Goal: Task Accomplishment & Management: Use online tool/utility

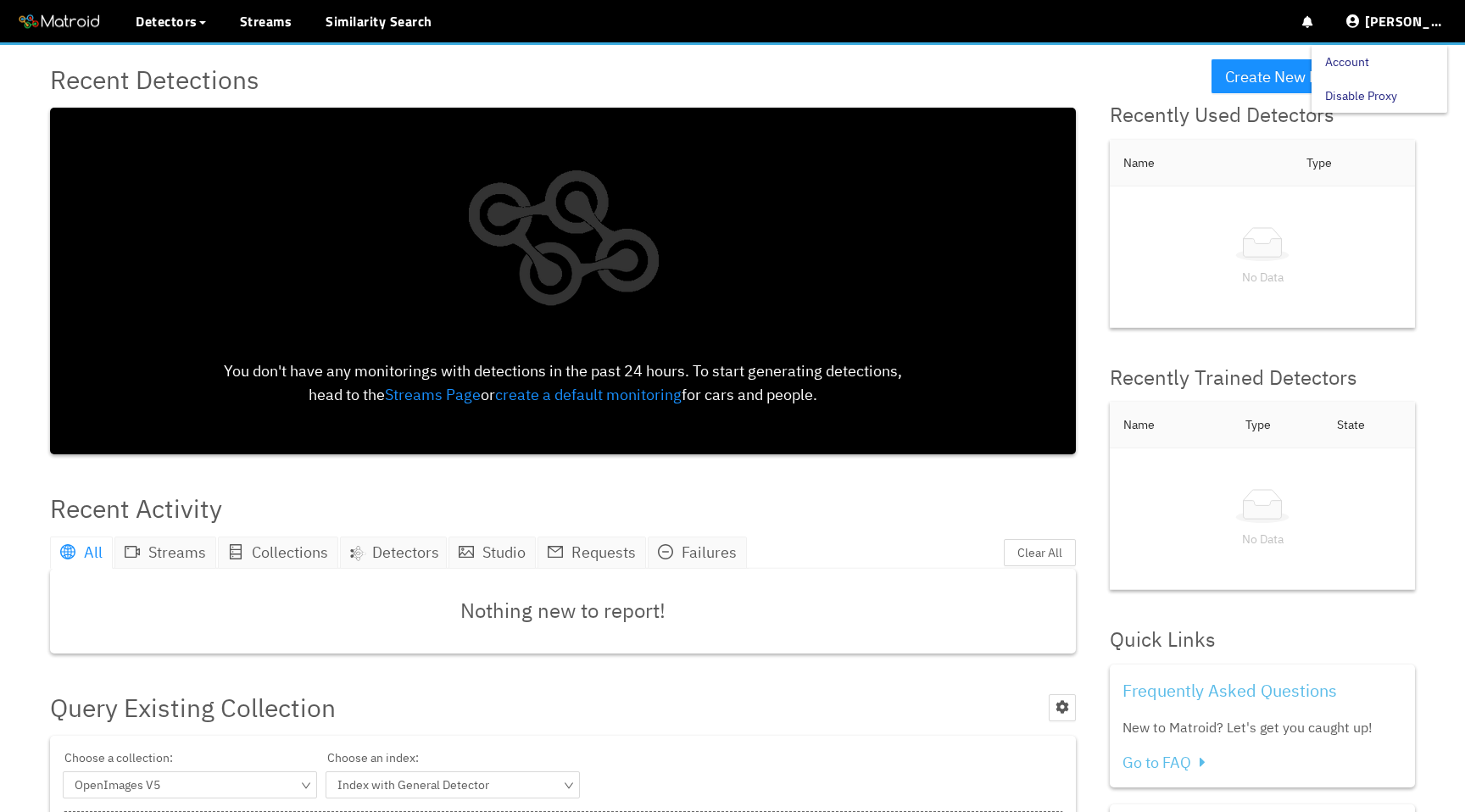
click at [1369, 58] on link "Account" at bounding box center [1347, 62] width 44 height 34
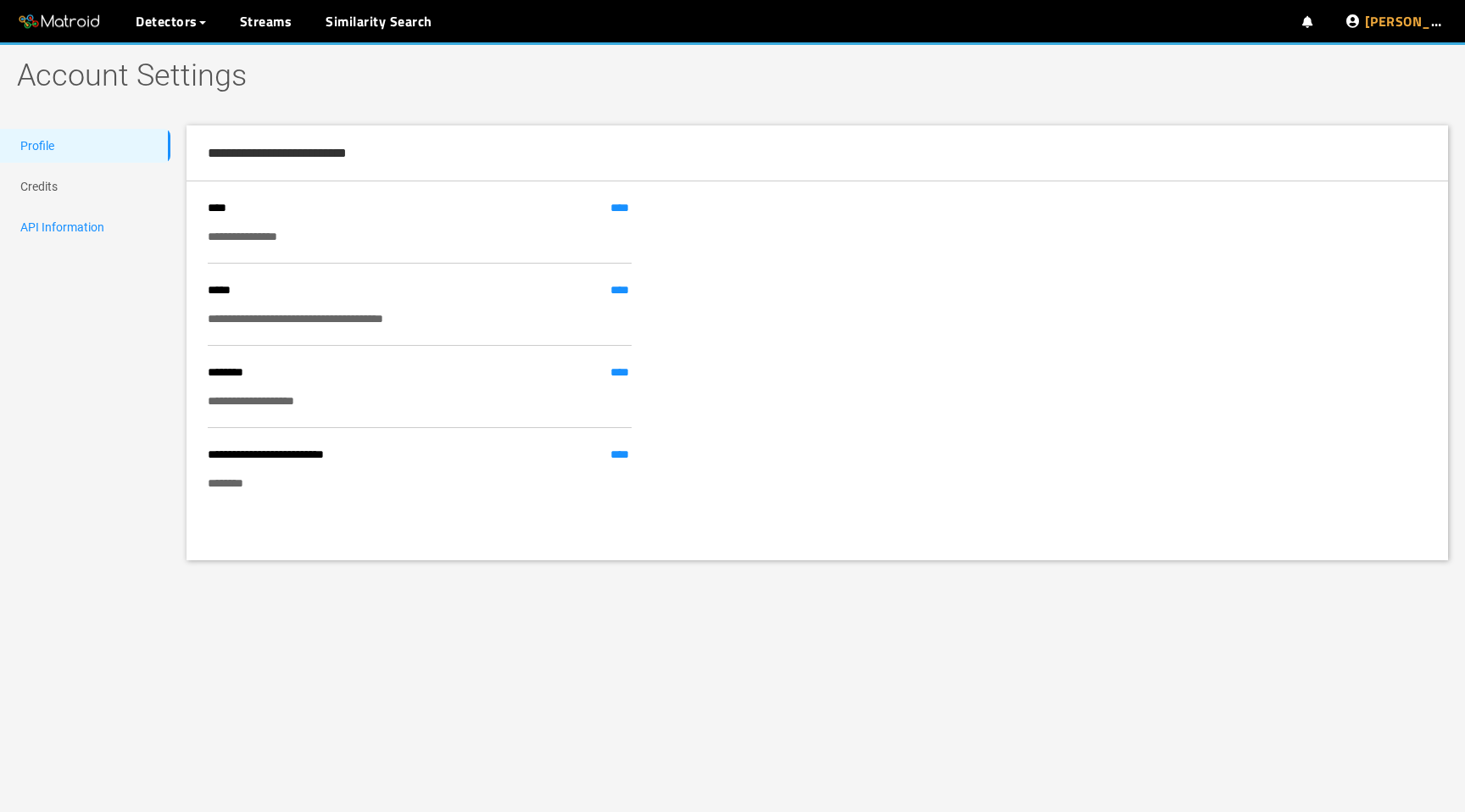
click at [77, 230] on link "API Information" at bounding box center [63, 227] width 84 height 13
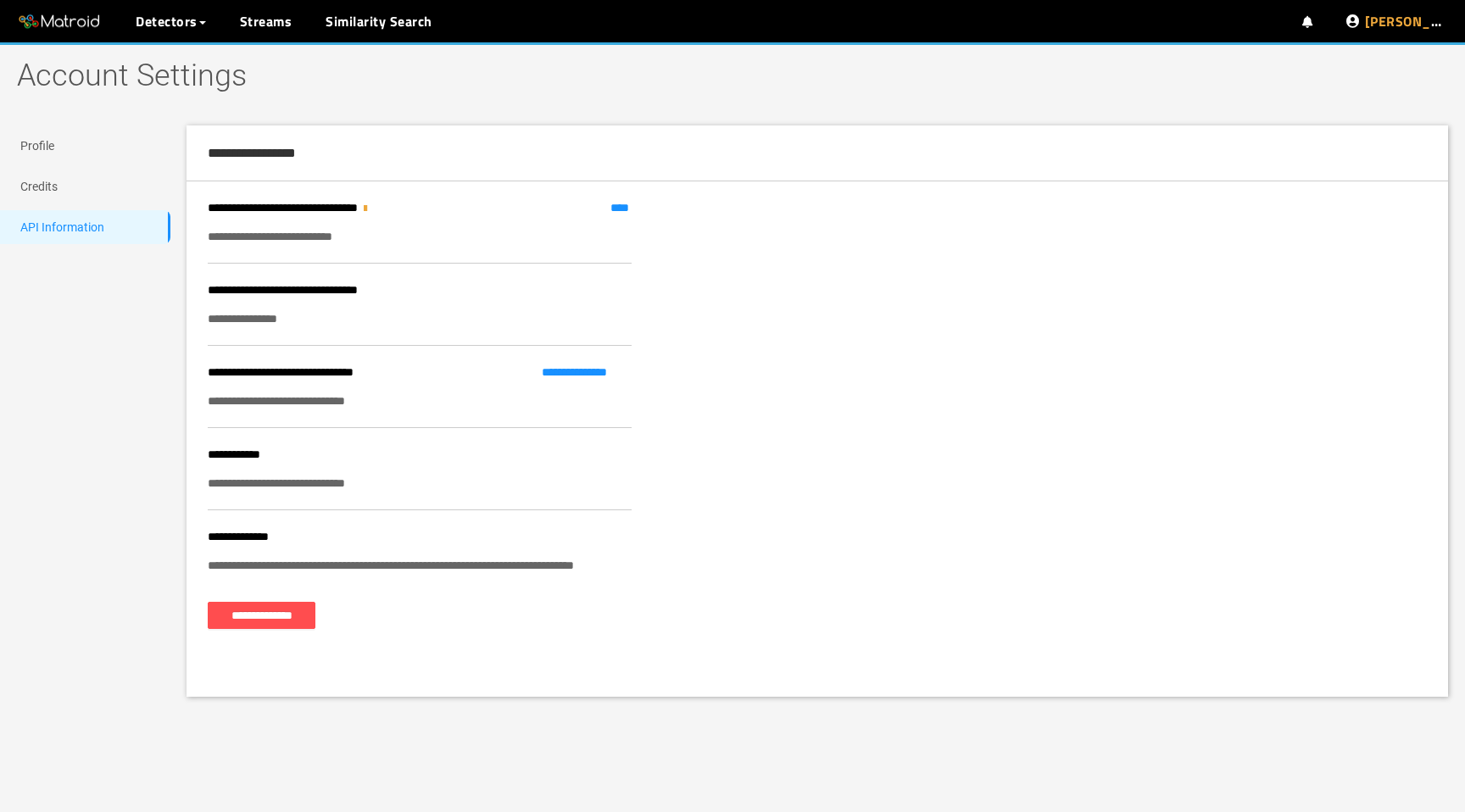
click at [312, 481] on div "**********" at bounding box center [419, 482] width 424 height 19
copy div "**********"
click at [173, 57] on link "My Detectors" at bounding box center [184, 62] width 71 height 34
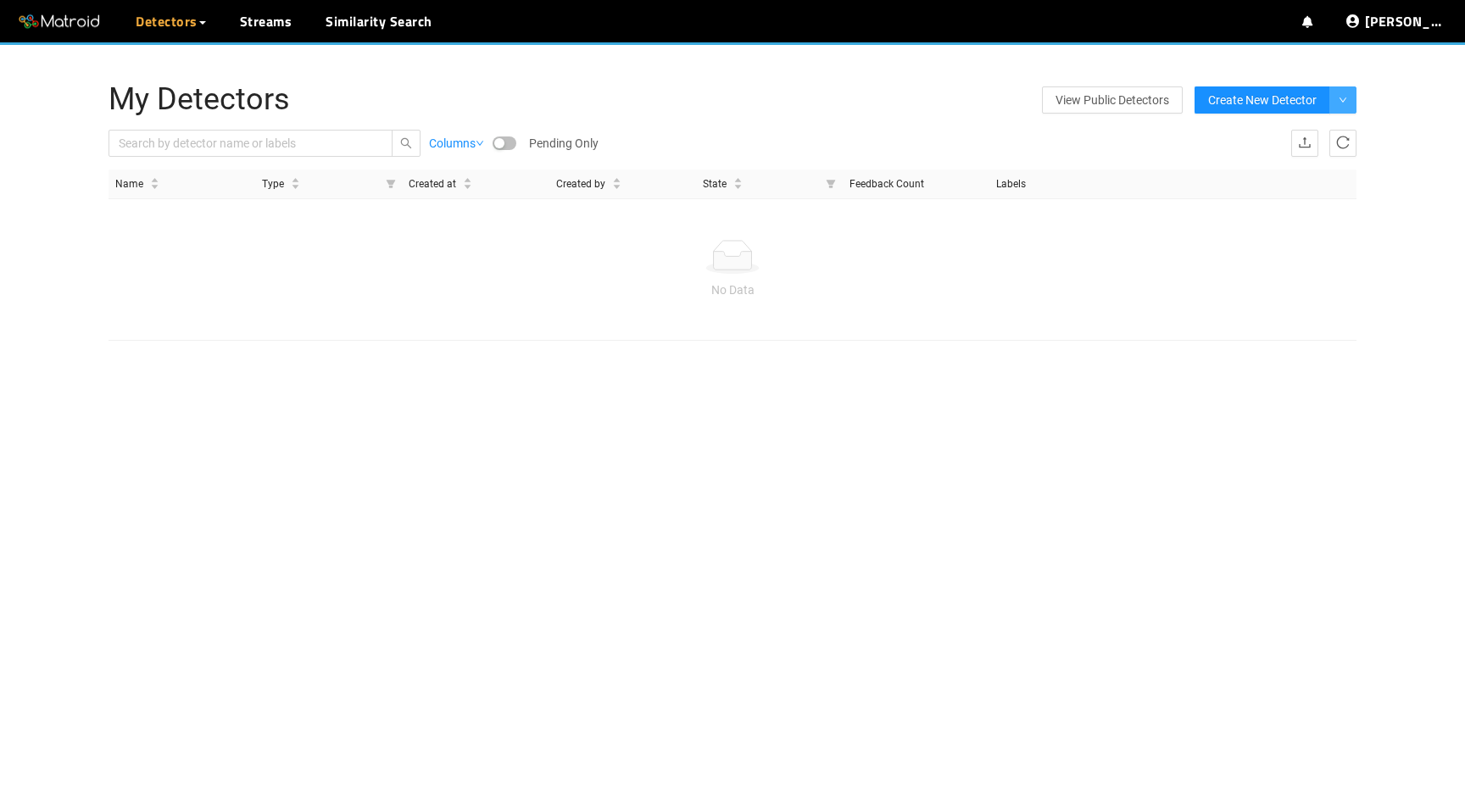
click at [1345, 105] on span "down" at bounding box center [1343, 100] width 8 height 10
click at [1309, 131] on li "From Scratch" at bounding box center [1286, 133] width 133 height 27
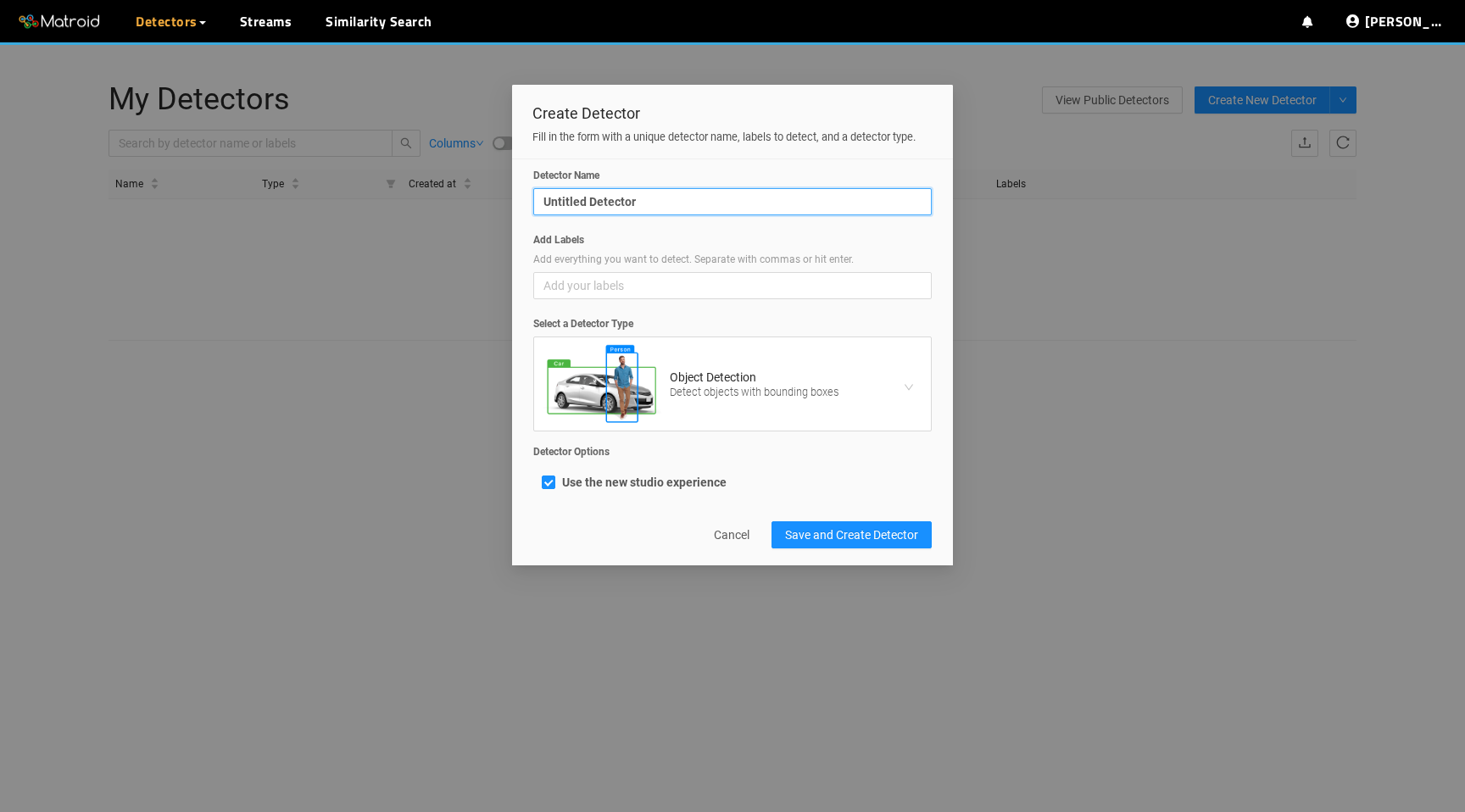
click at [740, 206] on input "Untitled Detector" at bounding box center [733, 202] width 399 height 27
click at [757, 215] on input "Talon" at bounding box center [733, 202] width 399 height 27
click at [670, 295] on span "Add your labels" at bounding box center [732, 285] width 378 height 19
type input "Talon (14)"
click at [569, 295] on input "Add Labels Add everything you want to detect. Separate with commas or hit enter…" at bounding box center [556, 285] width 25 height 19
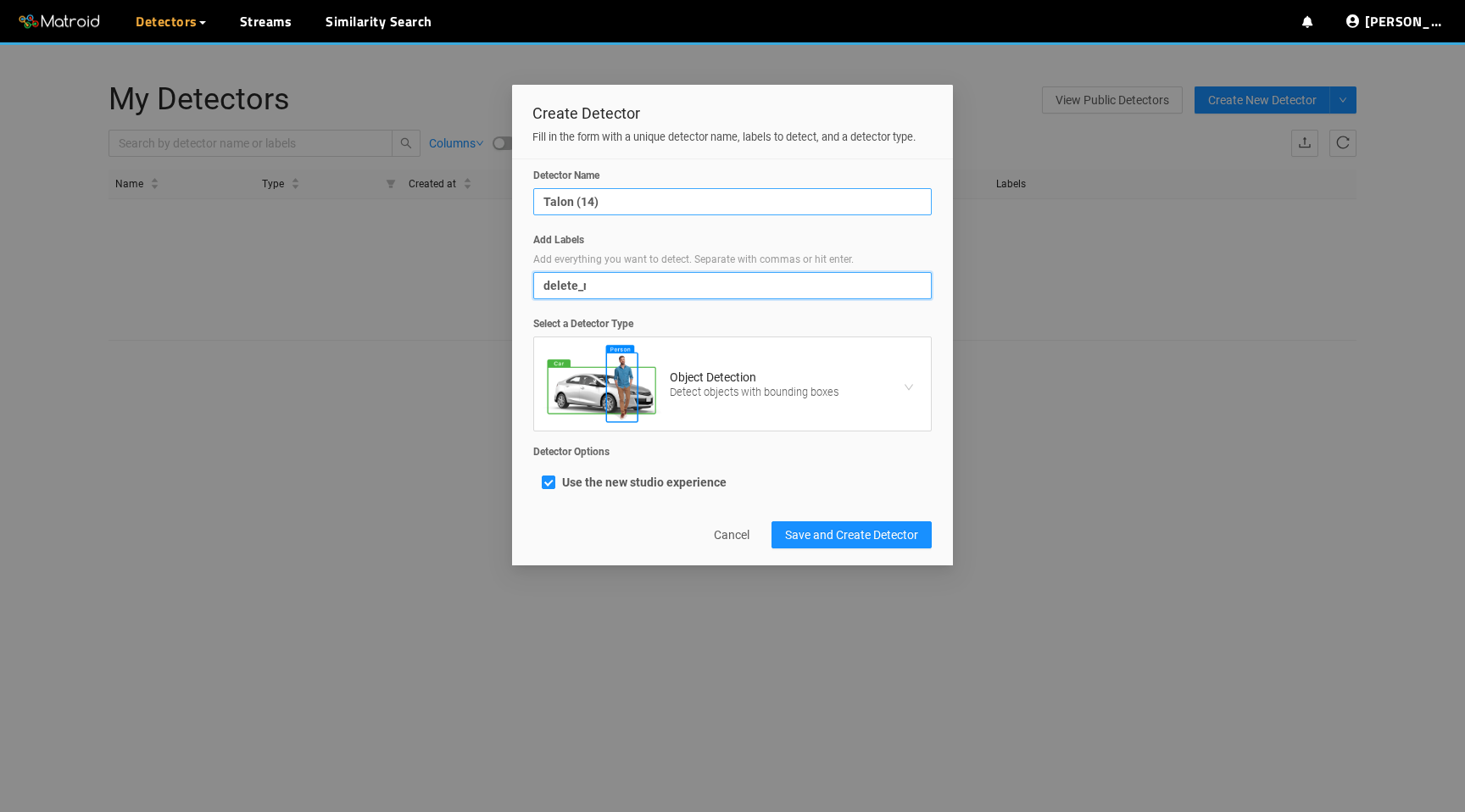
type input "delete_me"
click at [823, 543] on span "Save and Create Detector" at bounding box center [852, 534] width 133 height 19
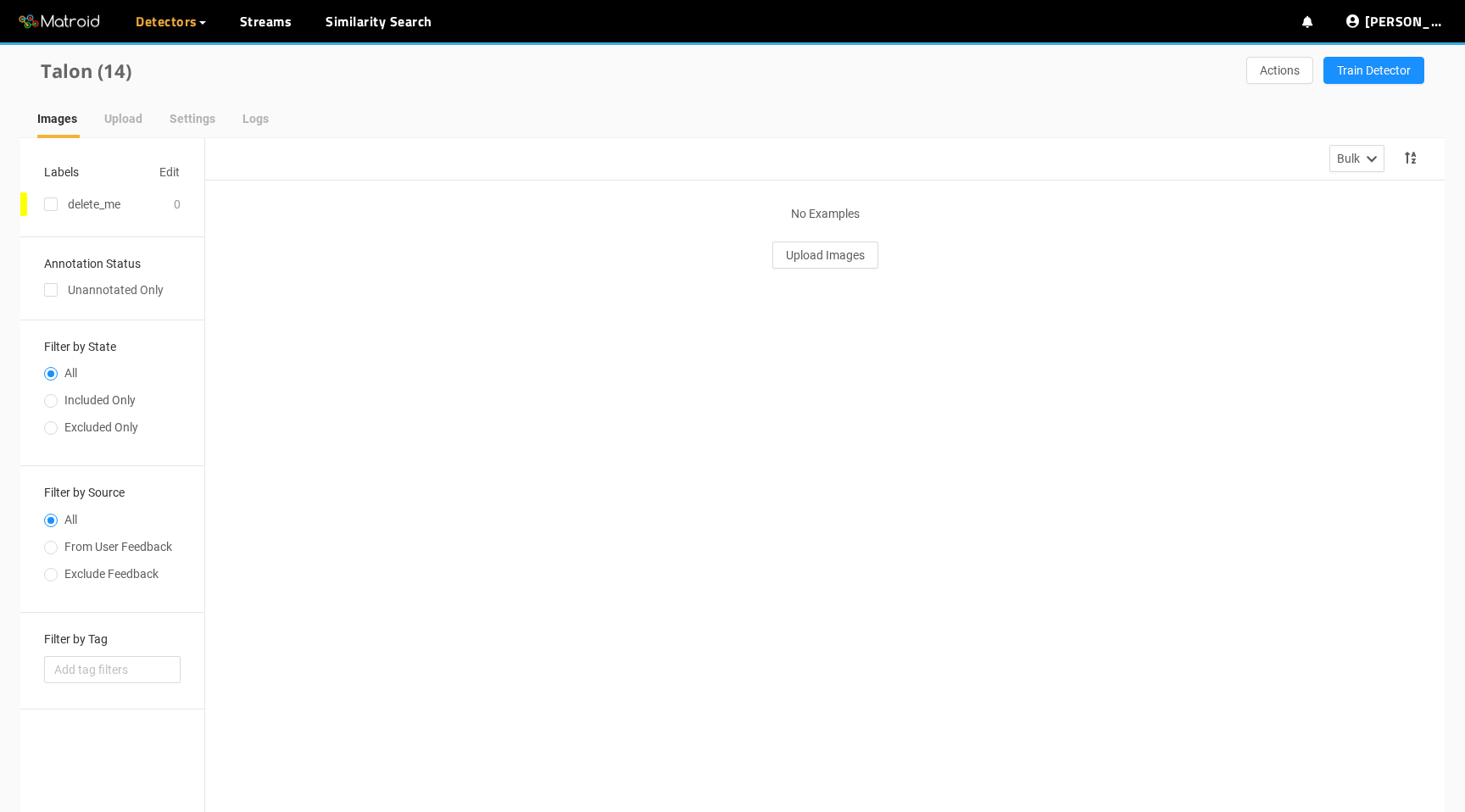
click at [524, 161] on div "Bulk" at bounding box center [825, 159] width 1240 height 42
click at [190, 54] on link "My Detectors" at bounding box center [184, 62] width 71 height 34
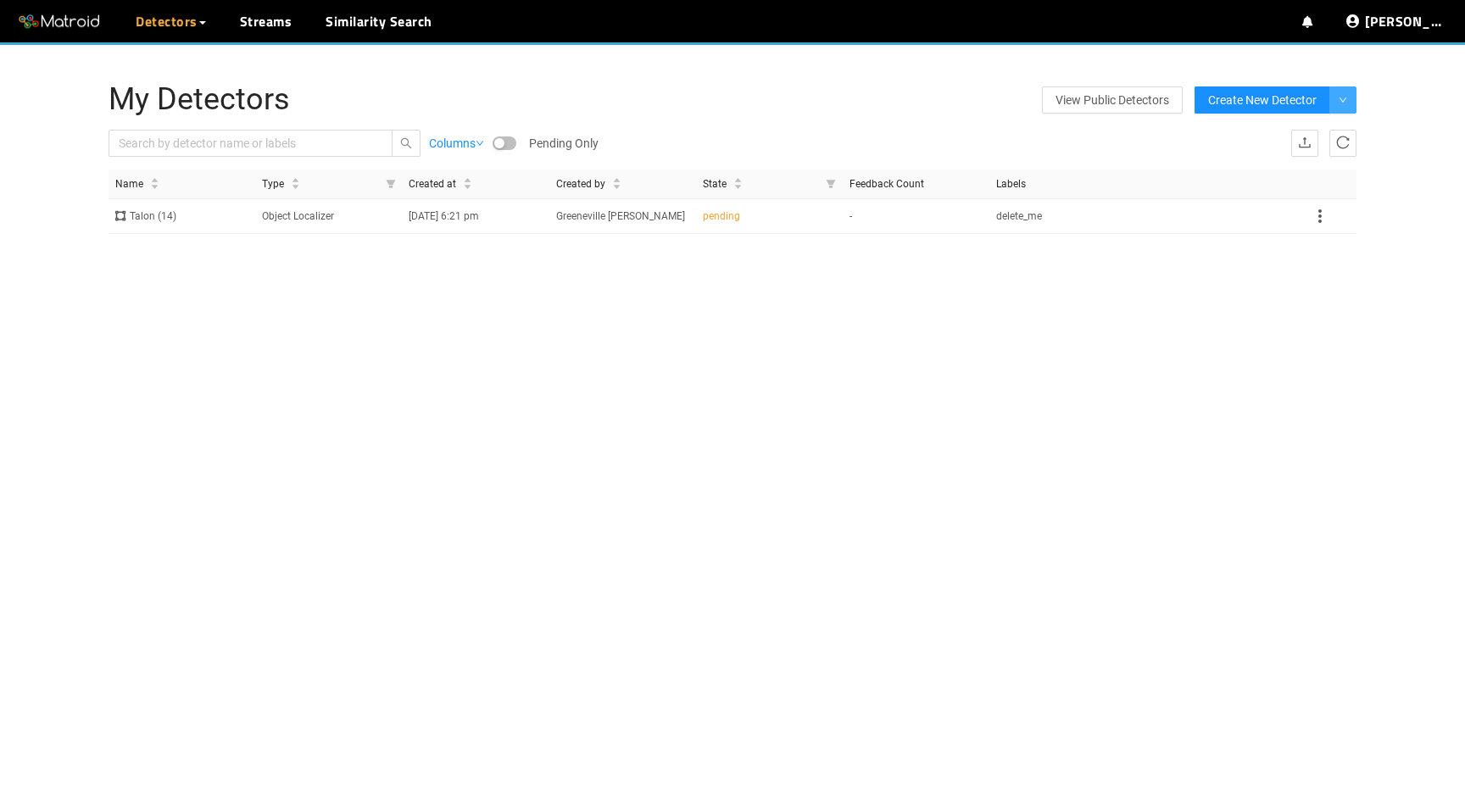
click at [1345, 94] on button "button" at bounding box center [1343, 100] width 27 height 27
click at [1315, 133] on li "From Scratch" at bounding box center [1286, 133] width 133 height 27
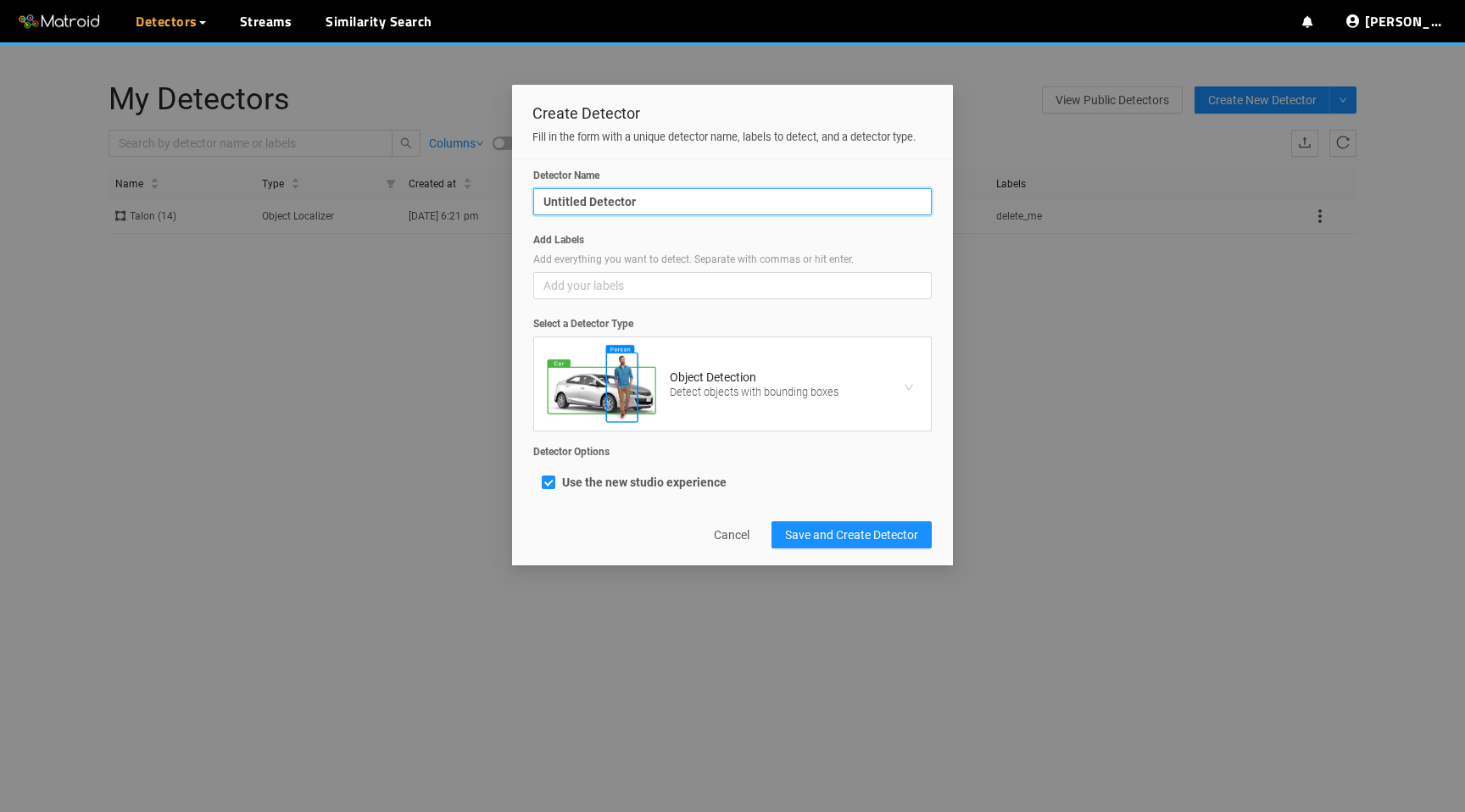
drag, startPoint x: 669, startPoint y: 216, endPoint x: 259, endPoint y: 214, distance: 410.0
click at [259, 214] on div "Create Detector Fill in the form with a unique detector name, labels to detect,…" at bounding box center [732, 406] width 1465 height 812
click at [612, 295] on span "Add your labels" at bounding box center [732, 285] width 378 height 19
type input "Flare"
click at [569, 295] on input "Add Labels Add everything you want to detect. Separate with commas or hit enter…" at bounding box center [556, 285] width 25 height 19
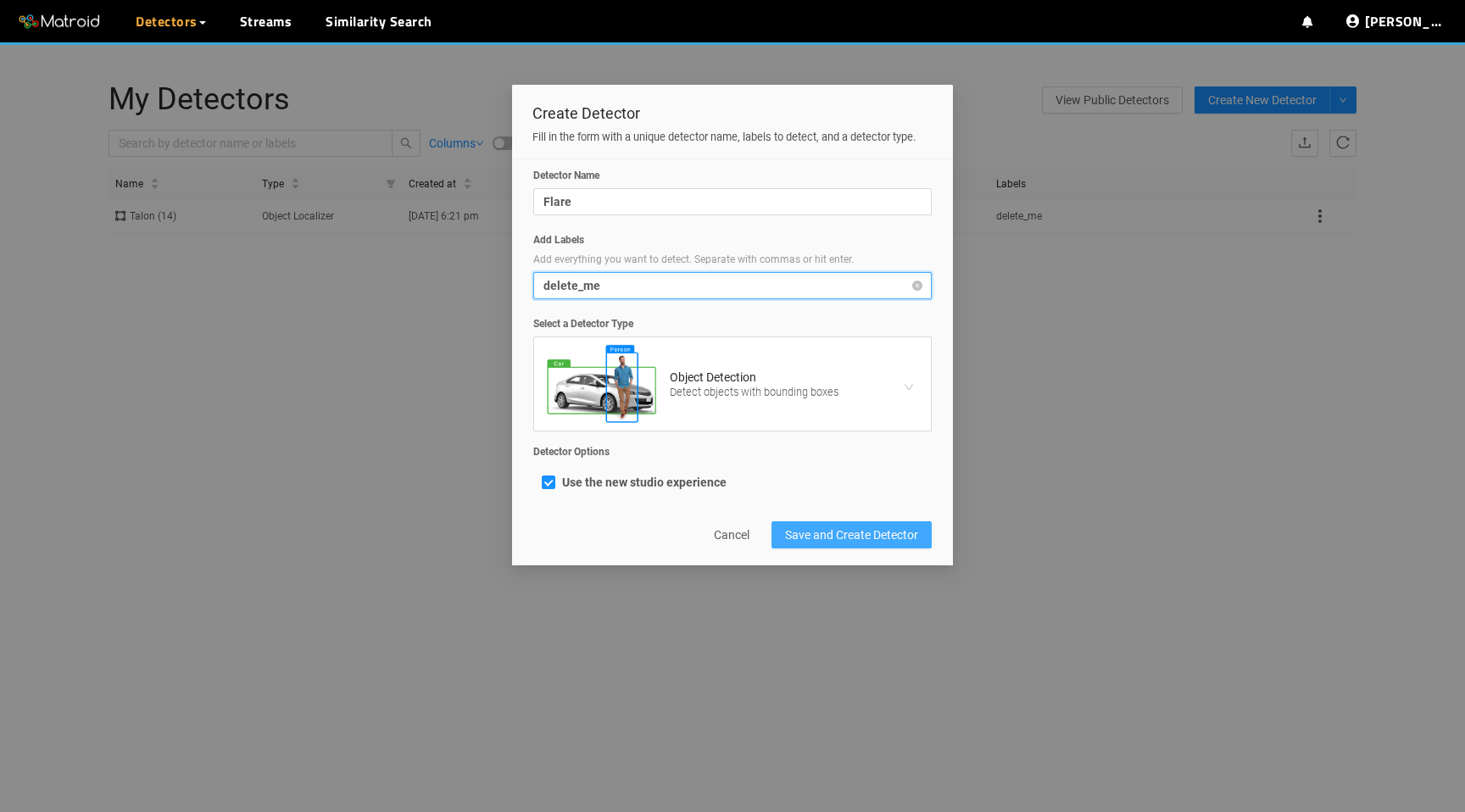
type input "delete_me"
click at [844, 543] on span "Save and Create Detector" at bounding box center [852, 534] width 133 height 19
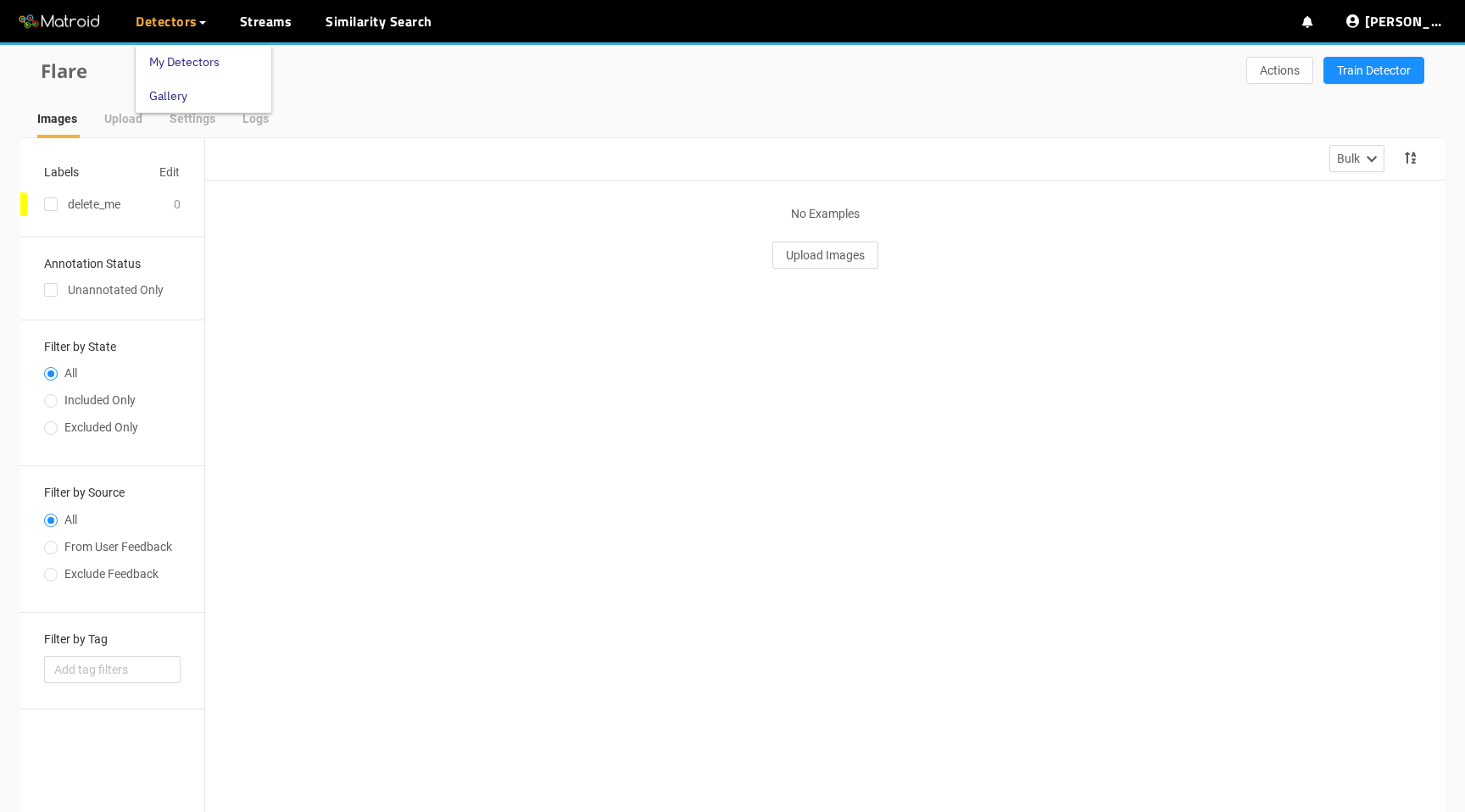
click at [186, 62] on link "My Detectors" at bounding box center [184, 62] width 71 height 34
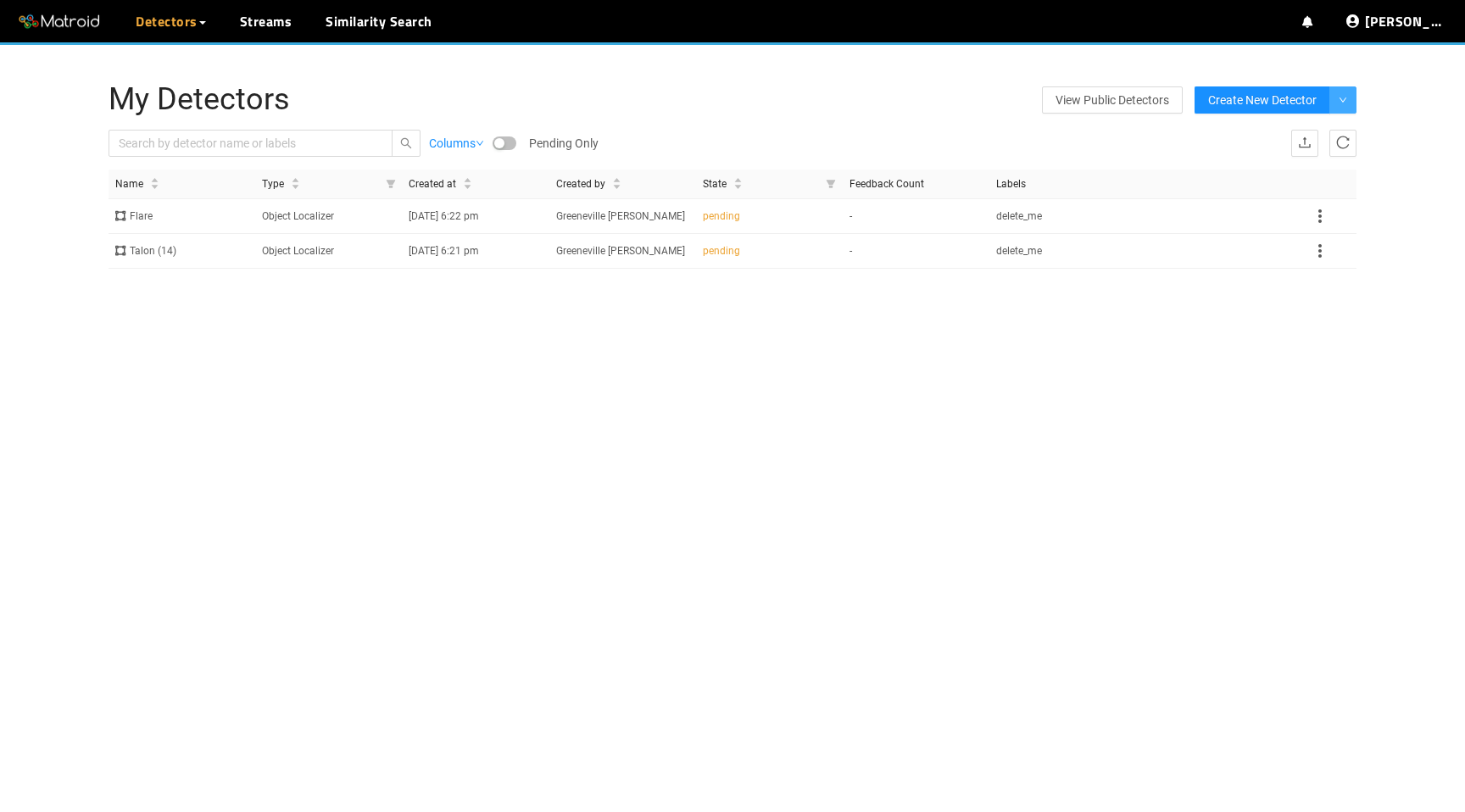
click at [1352, 98] on button "button" at bounding box center [1343, 100] width 27 height 27
click at [1314, 131] on li "From Scratch" at bounding box center [1286, 133] width 133 height 27
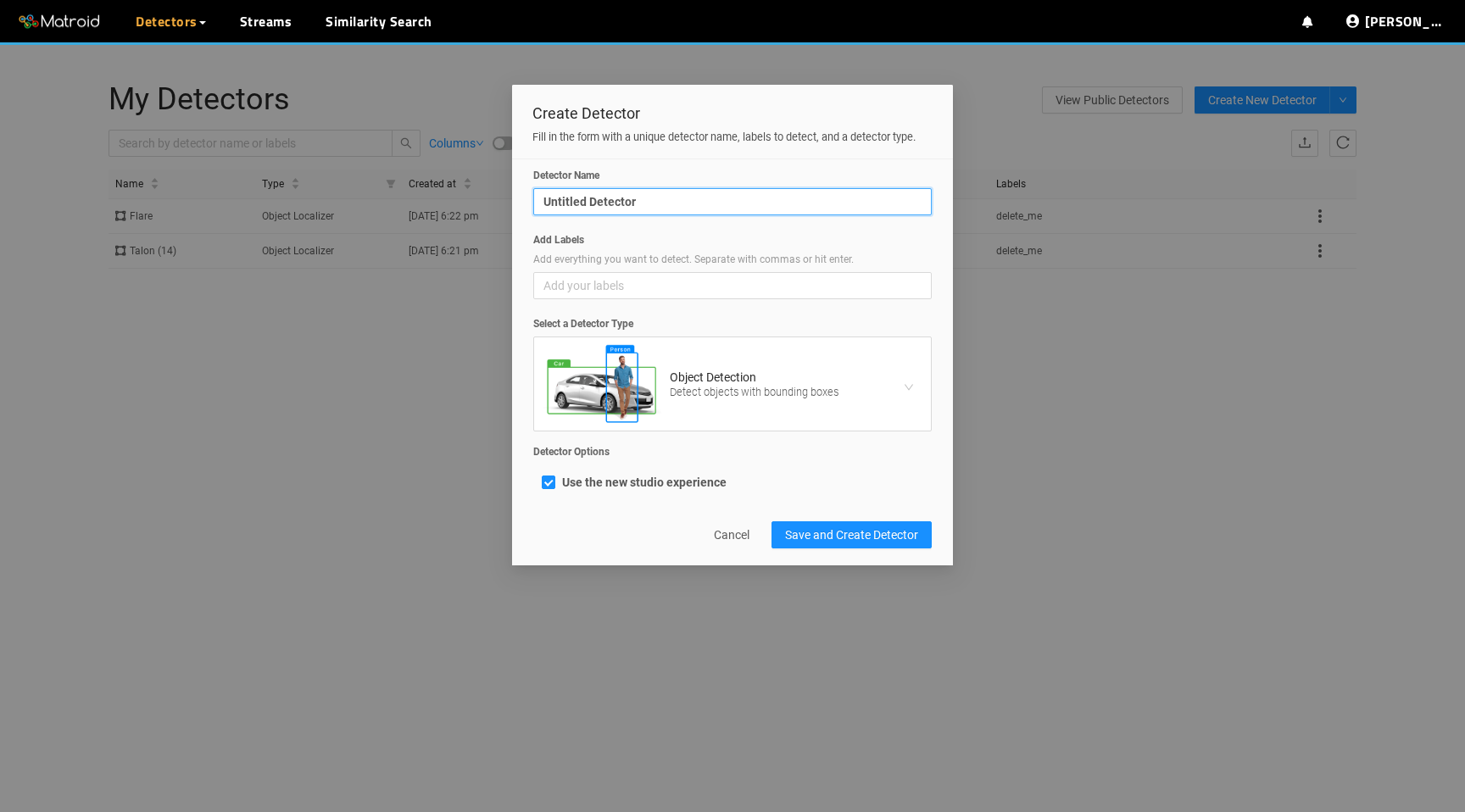
click at [738, 211] on input "Untitled Detector" at bounding box center [733, 202] width 399 height 27
type input "Outboard"
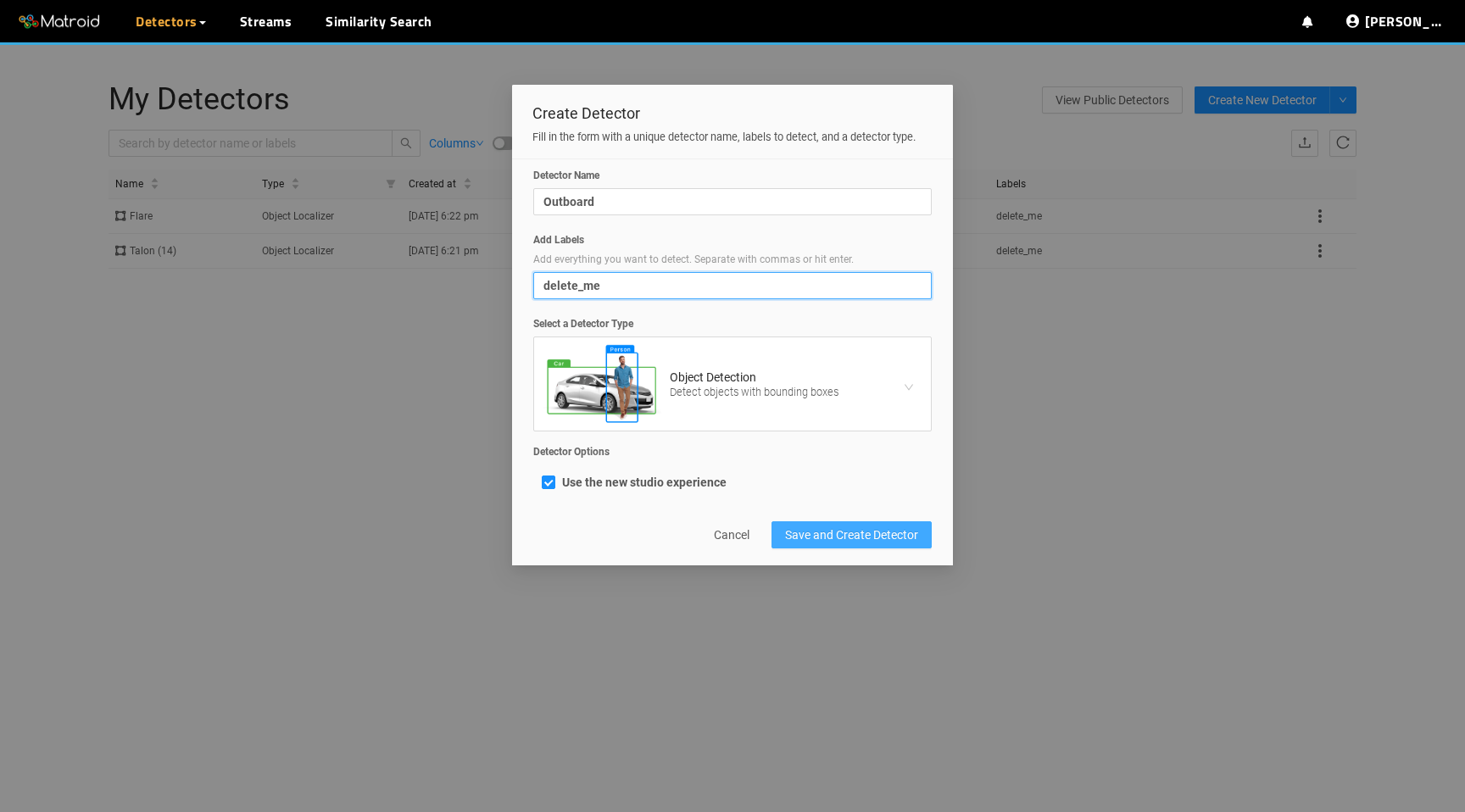
type input "delete_me"
click at [876, 544] on span "Save and Create Detector" at bounding box center [852, 534] width 133 height 19
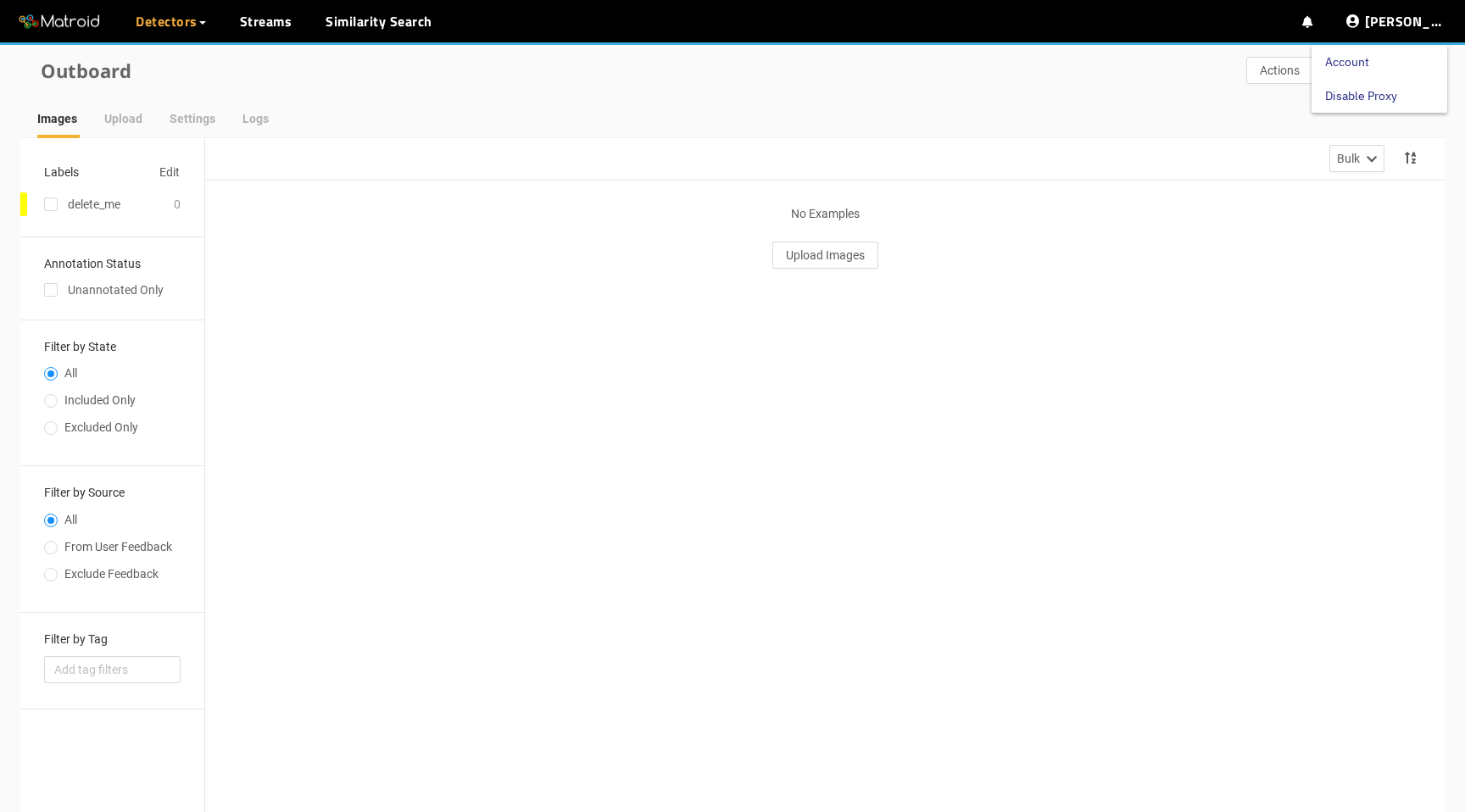
click at [1397, 96] on link "Disable Proxy" at bounding box center [1361, 96] width 72 height 34
